Goal: Navigation & Orientation: Understand site structure

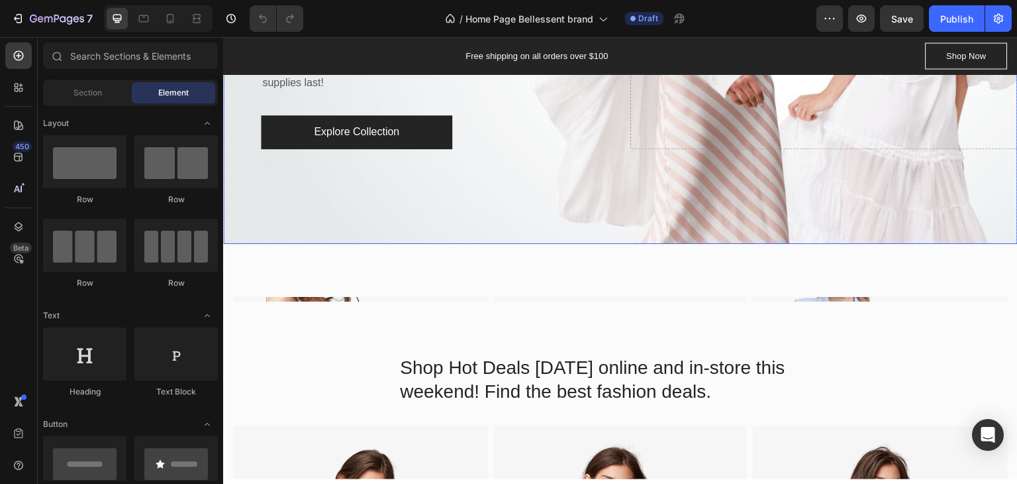
radio input "false"
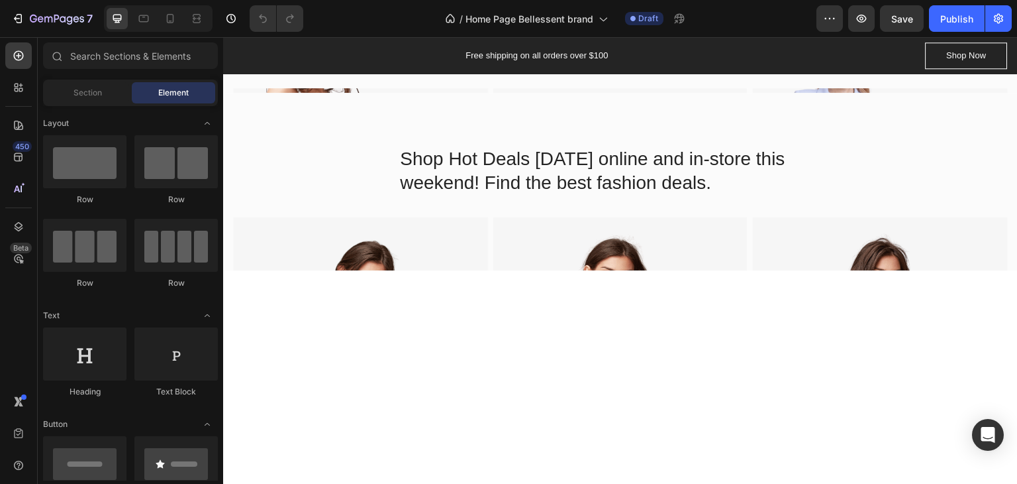
scroll to position [199, 0]
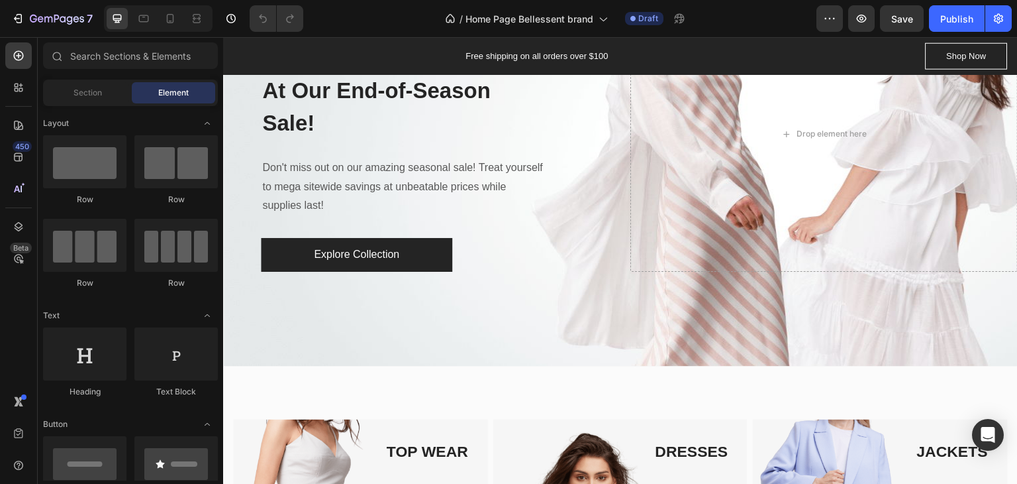
click at [578, 214] on div "BIGGEST SALE OF THE YEAR Text block UP TO 50% OFF Heading At Our End-of-Season …" at bounding box center [417, 134] width 388 height 275
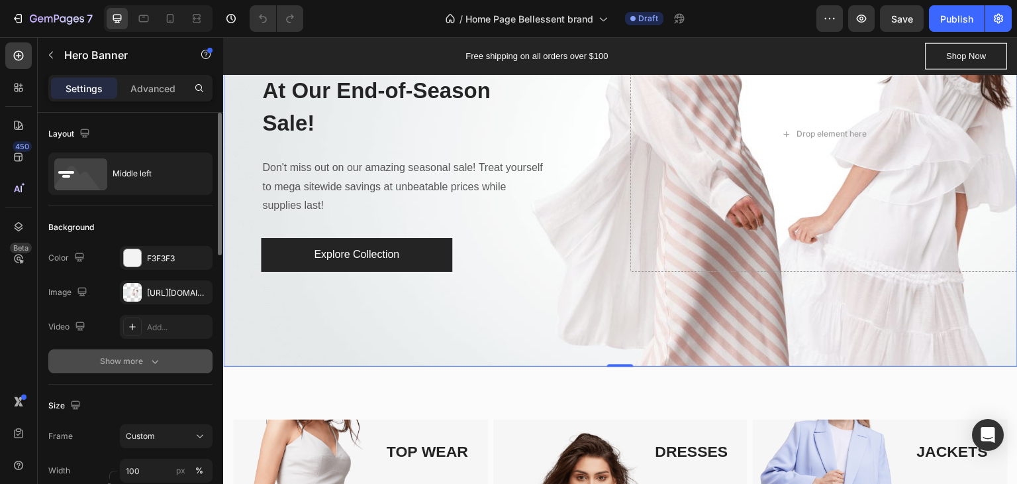
click at [130, 356] on div "Show more" at bounding box center [131, 360] width 62 height 13
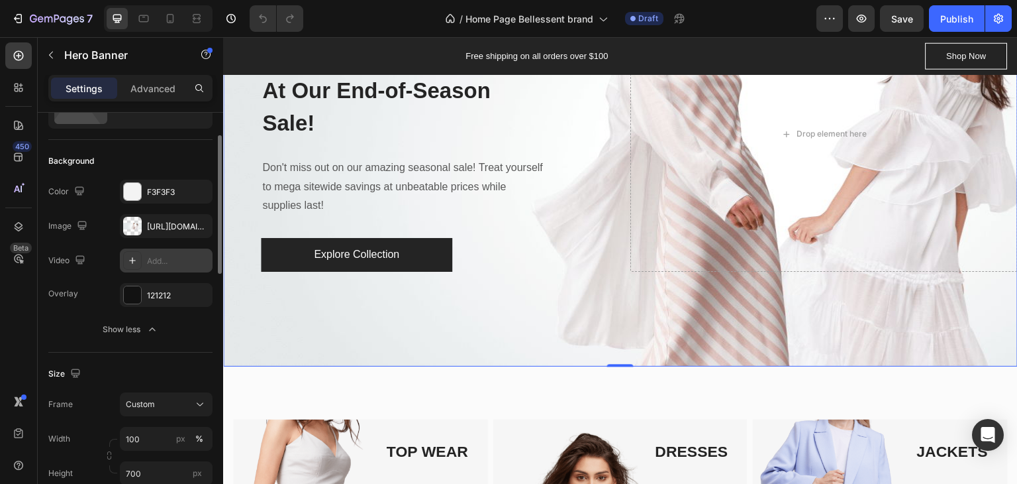
scroll to position [132, 0]
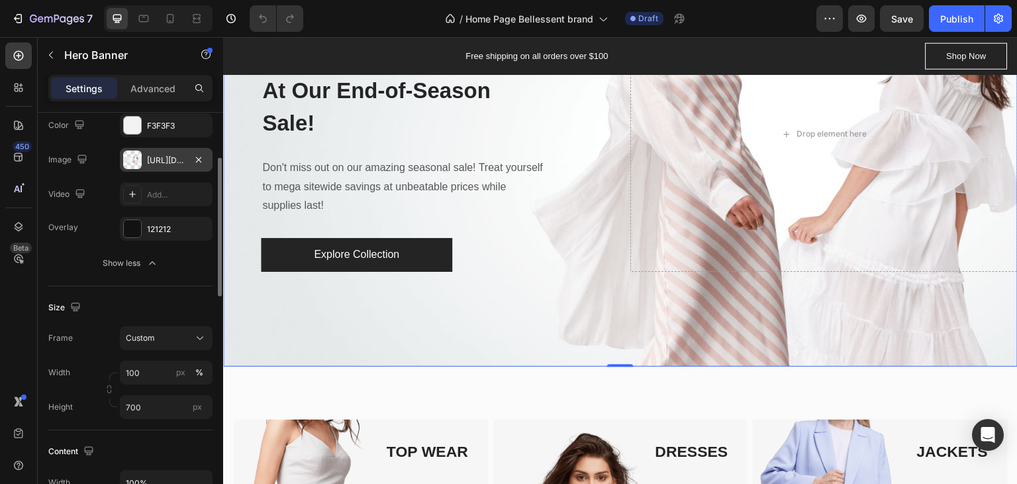
click at [170, 158] on div "[URL][DOMAIN_NAME]" at bounding box center [166, 160] width 38 height 12
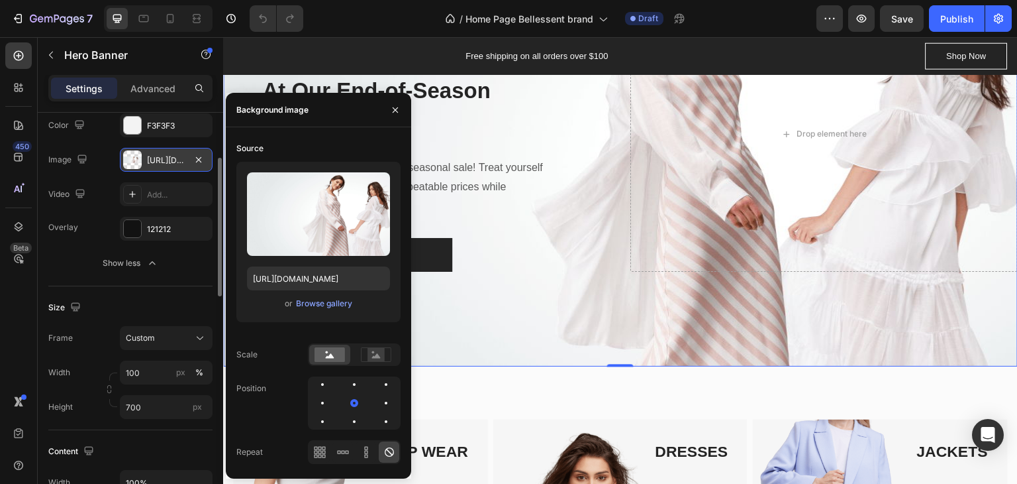
click at [170, 158] on div "[URL][DOMAIN_NAME]" at bounding box center [166, 160] width 38 height 12
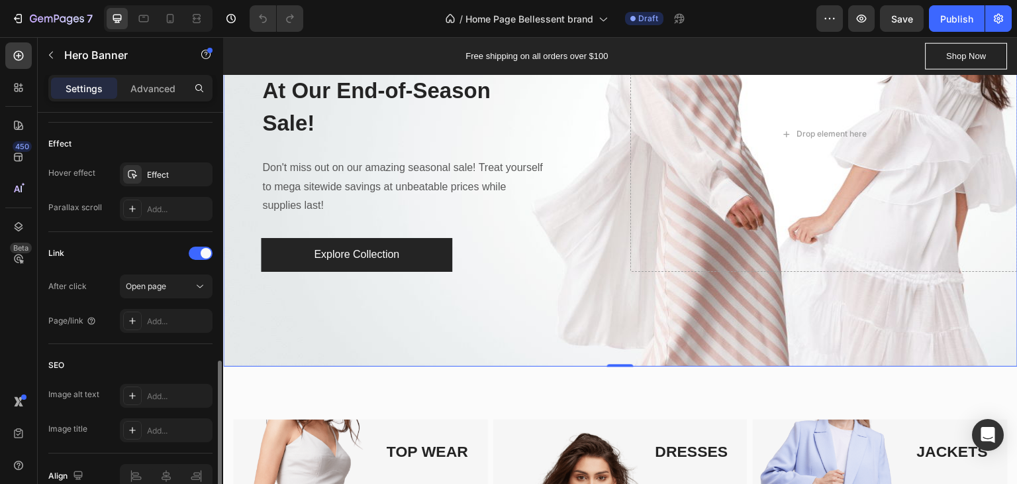
scroll to position [795, 0]
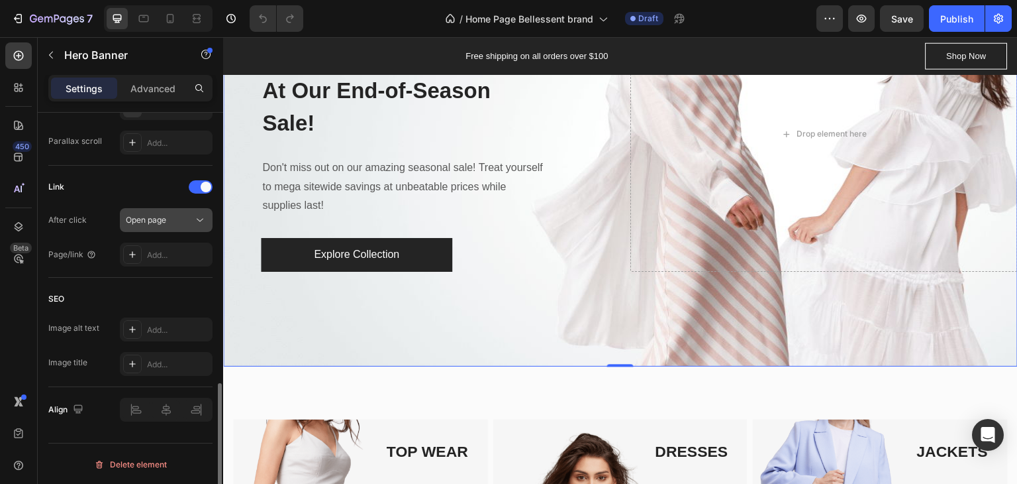
click at [154, 215] on span "Open page" at bounding box center [146, 220] width 40 height 10
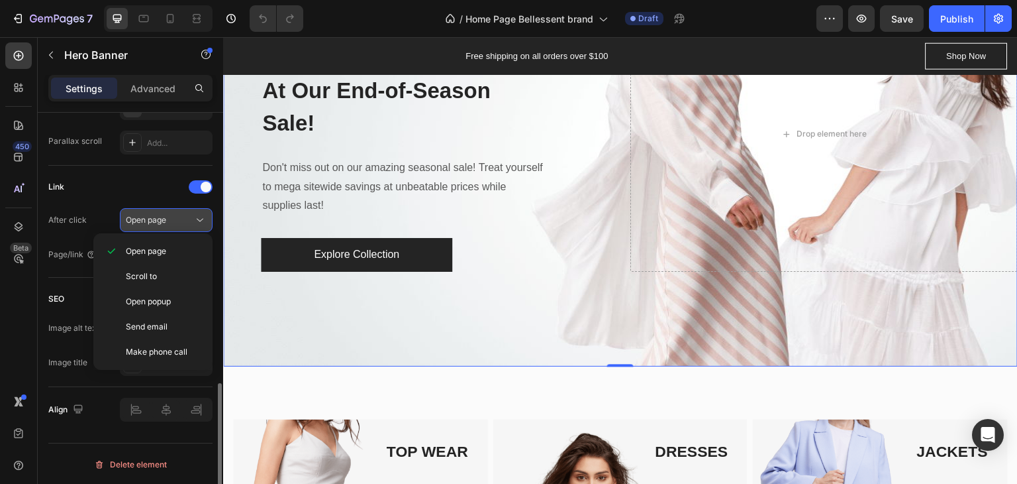
click at [154, 215] on span "Open page" at bounding box center [146, 220] width 40 height 10
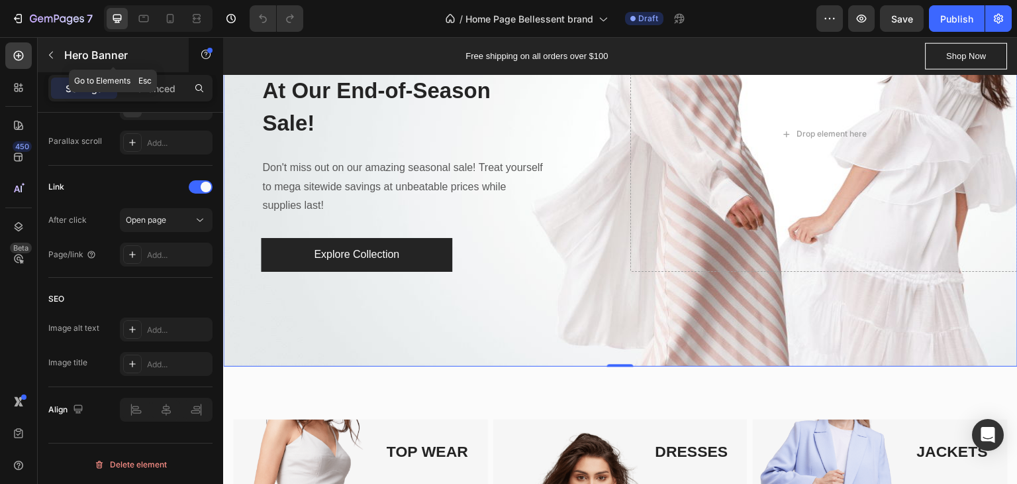
click at [53, 48] on button "button" at bounding box center [50, 54] width 21 height 21
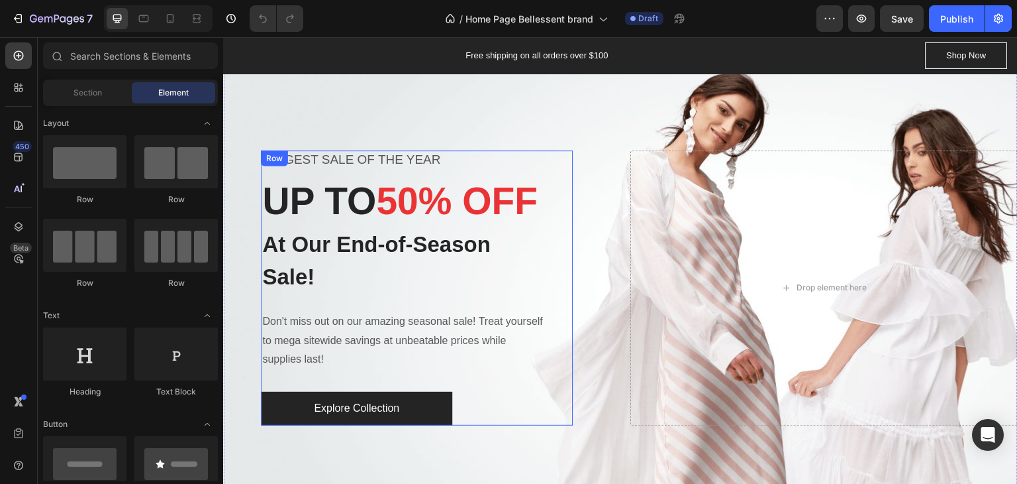
scroll to position [0, 0]
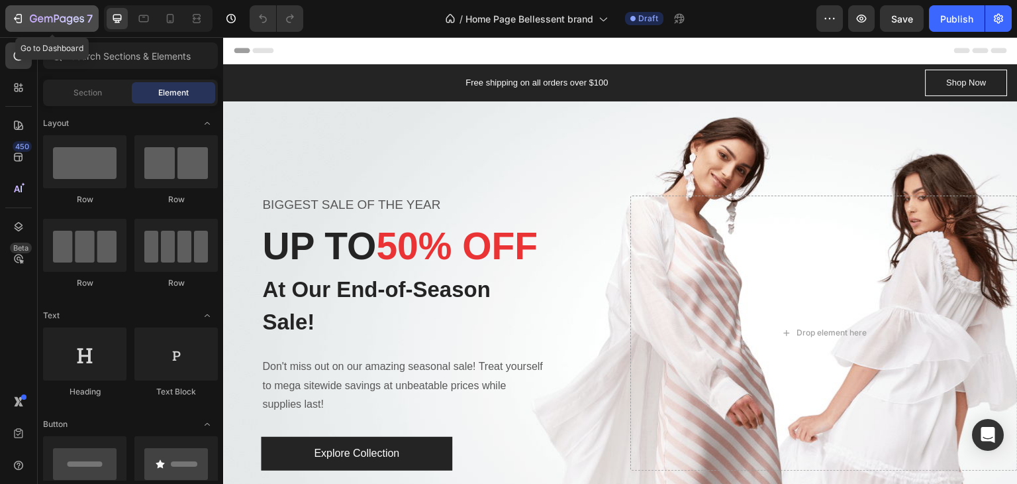
click at [21, 22] on icon "button" at bounding box center [20, 18] width 6 height 9
